Goal: Information Seeking & Learning: Learn about a topic

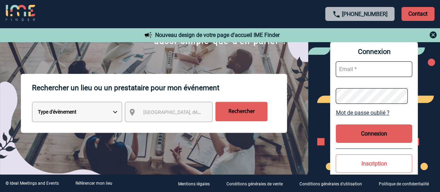
scroll to position [70, 0]
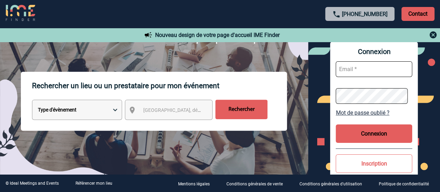
click at [116, 111] on select "Type d'évènement Séminaire avec nuitée Réunion Repas de groupe Team Building & …" at bounding box center [77, 110] width 90 height 20
select select "4"
click at [32, 100] on select "Type d'évènement Séminaire avec nuitée Réunion Repas de groupe Team Building & …" at bounding box center [77, 110] width 90 height 20
click at [150, 108] on span "Ville, département, région..." at bounding box center [191, 110] width 97 height 6
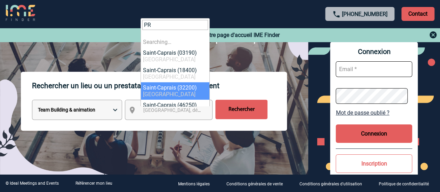
type input "P"
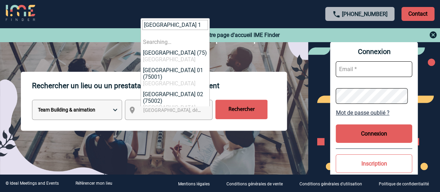
type input "PARIS 11"
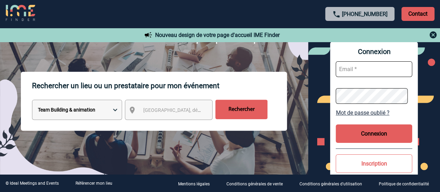
click at [246, 111] on input "Rechercher" at bounding box center [241, 109] width 52 height 19
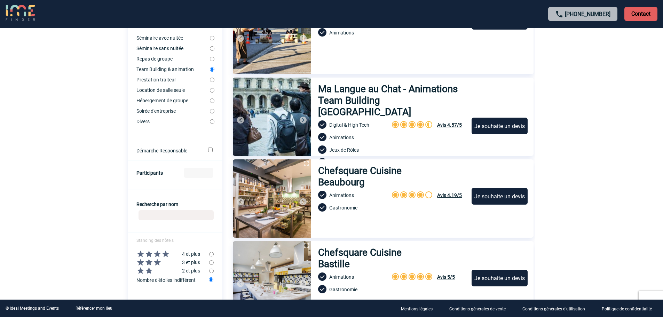
scroll to position [139, 0]
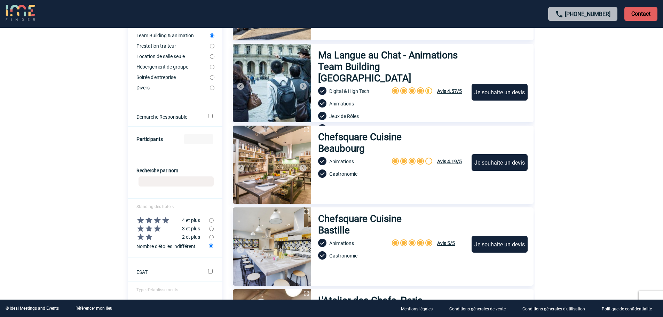
click at [202, 183] on input "Recherche par nom" at bounding box center [176, 181] width 75 height 10
type input "URBAN LASER"
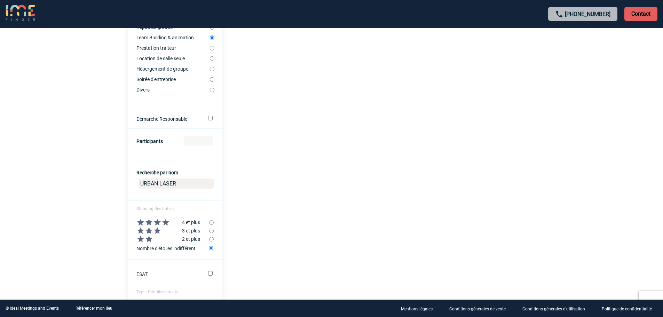
scroll to position [0, 0]
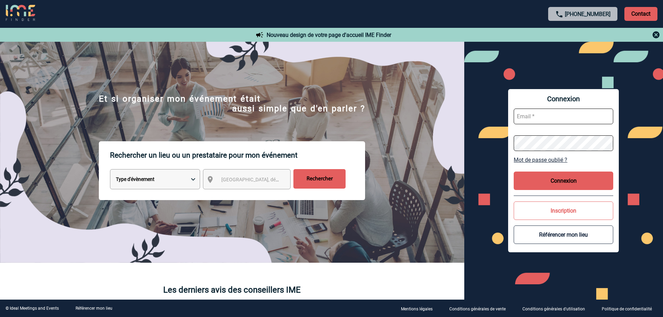
scroll to position [84, 0]
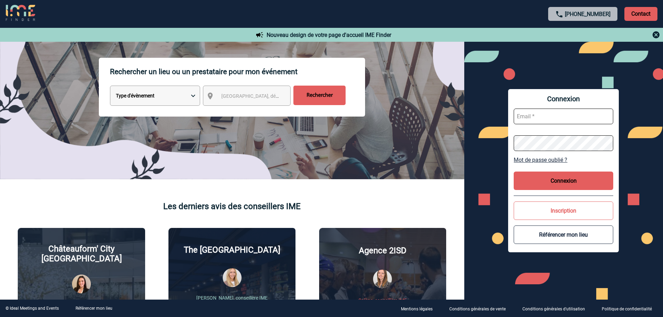
click at [197, 99] on select "Type d'évènement Séminaire avec nuitée Réunion Repas de groupe Team Building & …" at bounding box center [155, 96] width 90 height 20
select select "4"
click at [110, 87] on select "Type d'évènement Séminaire avec nuitée Réunion Repas de groupe Team Building & …" at bounding box center [155, 96] width 90 height 20
click at [317, 99] on input "Rechercher" at bounding box center [319, 95] width 52 height 19
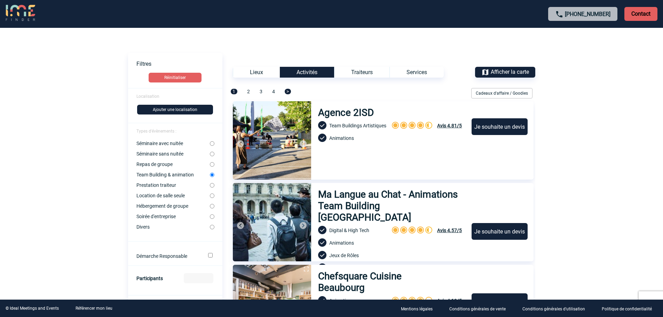
scroll to position [35, 0]
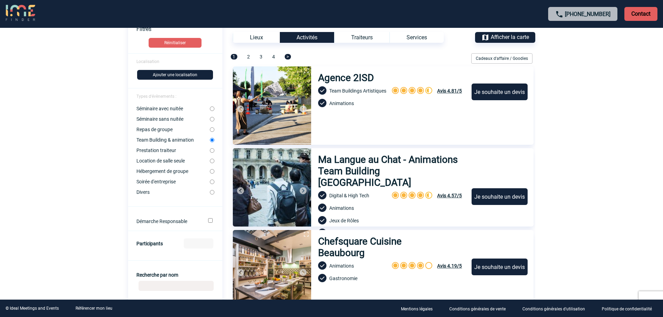
click at [286, 107] on img at bounding box center [272, 105] width 78 height 78
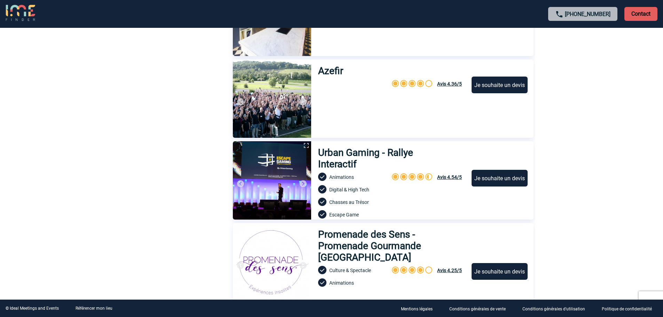
scroll to position [870, 0]
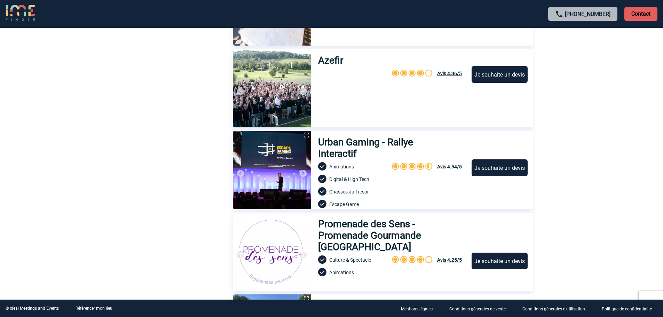
click at [289, 170] on img at bounding box center [272, 170] width 78 height 78
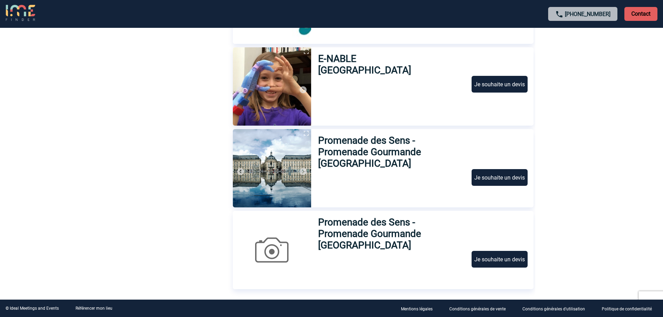
scroll to position [2293, 0]
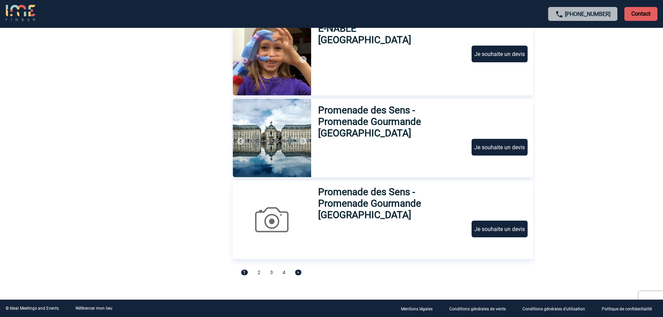
click at [297, 272] on span ">" at bounding box center [298, 273] width 6 height 6
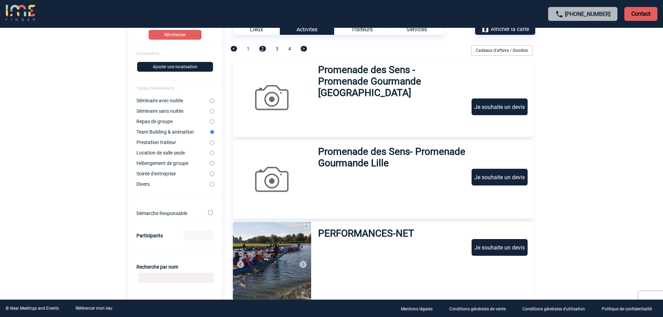
scroll to position [0, 0]
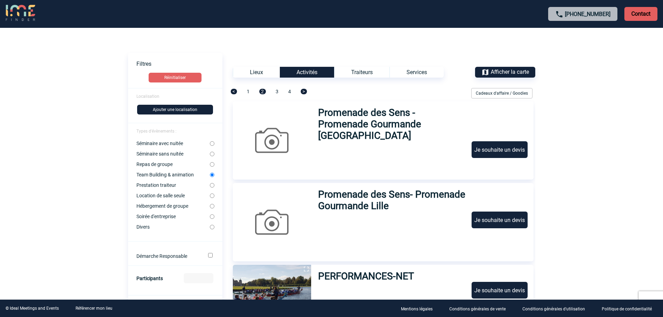
click at [247, 93] on span "1" at bounding box center [248, 92] width 3 height 6
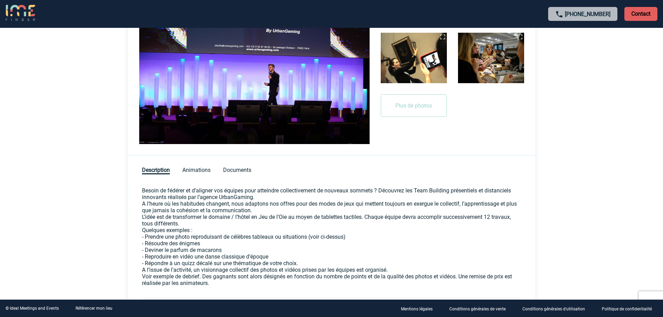
scroll to position [209, 0]
